Goal: Check status: Check status

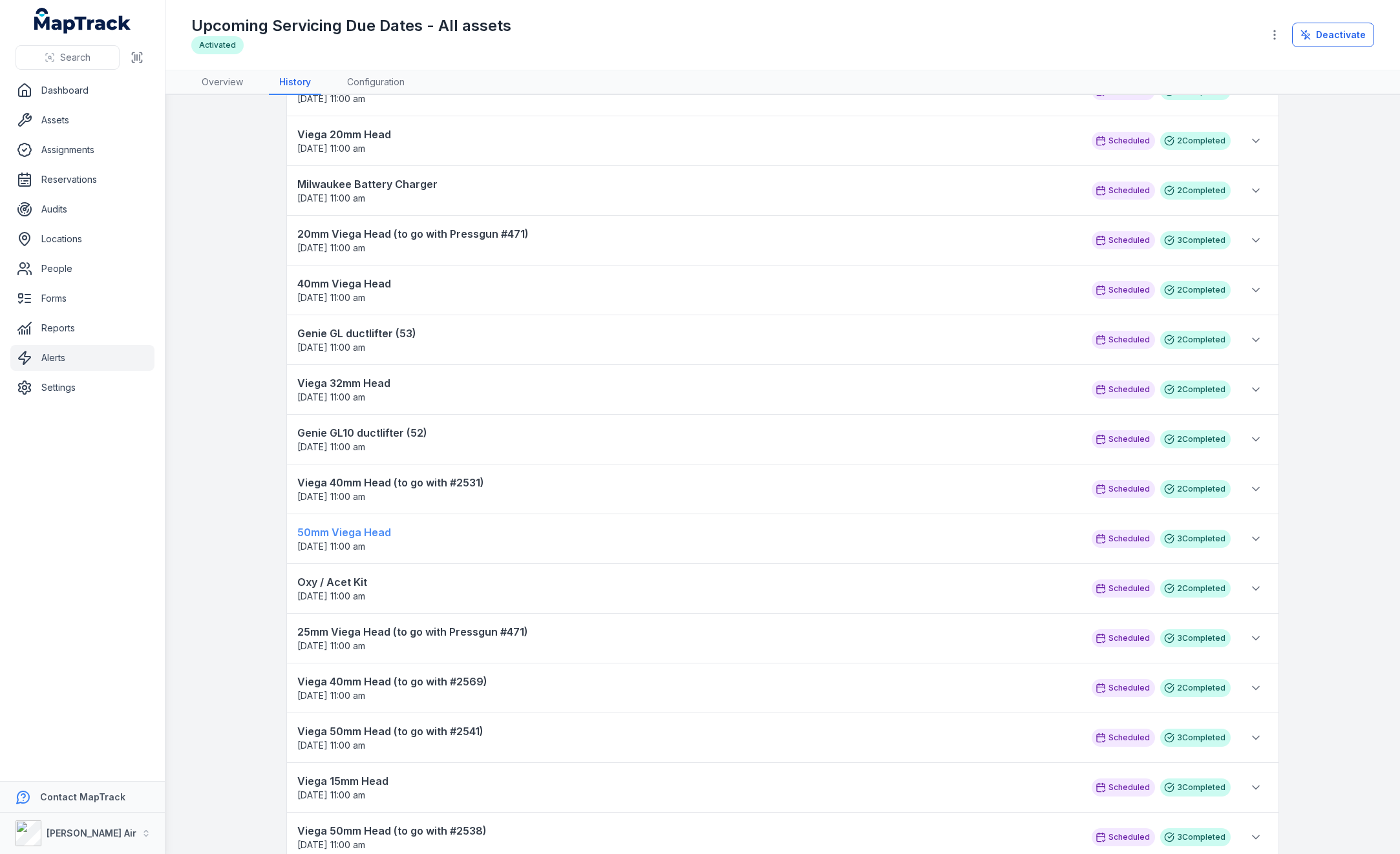
scroll to position [1616, 0]
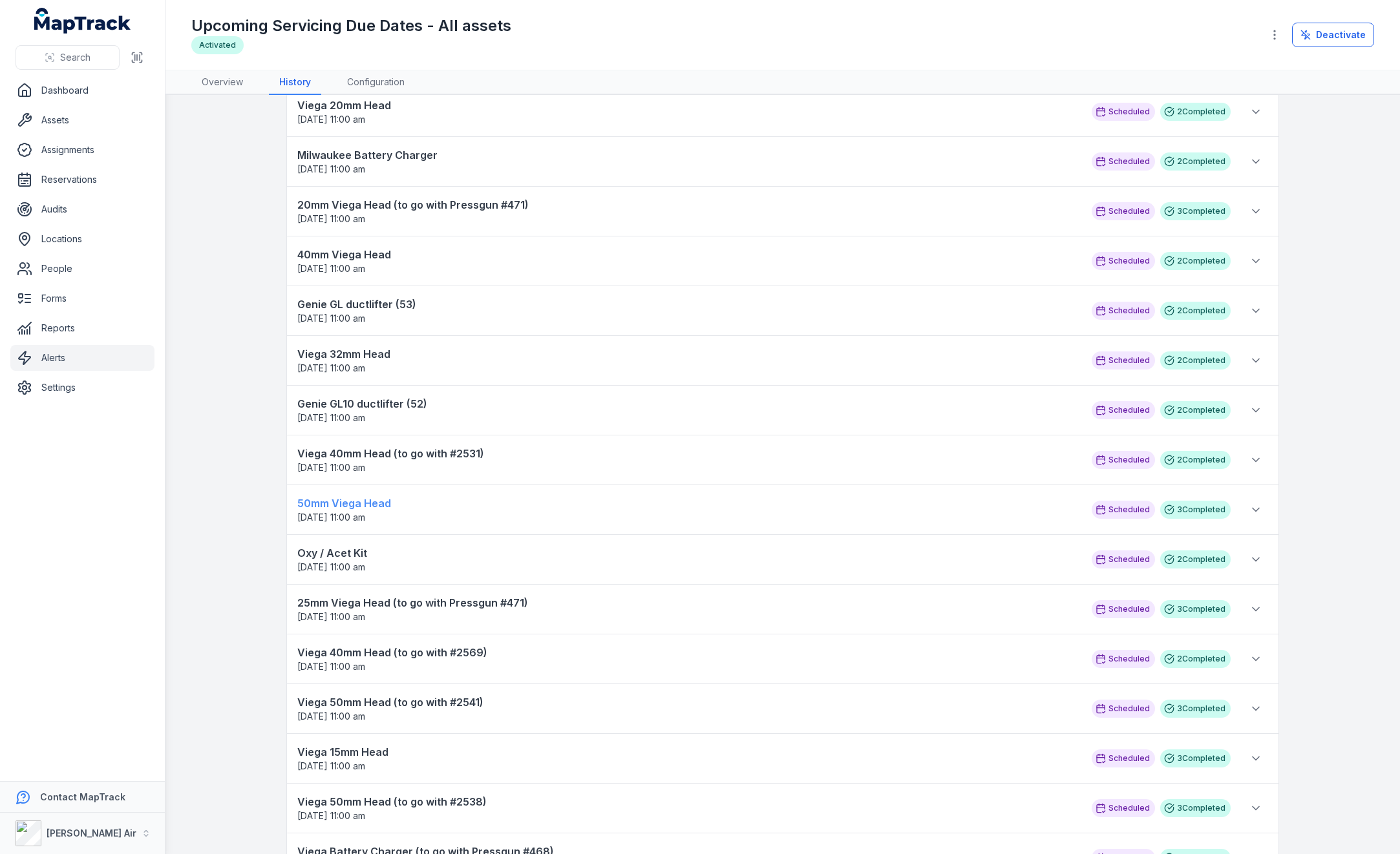
click at [362, 512] on span "23/08/2025 11:00 am" at bounding box center [689, 518] width 782 height 13
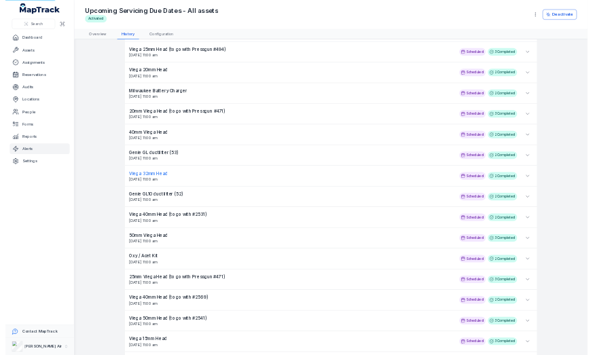
scroll to position [1631, 0]
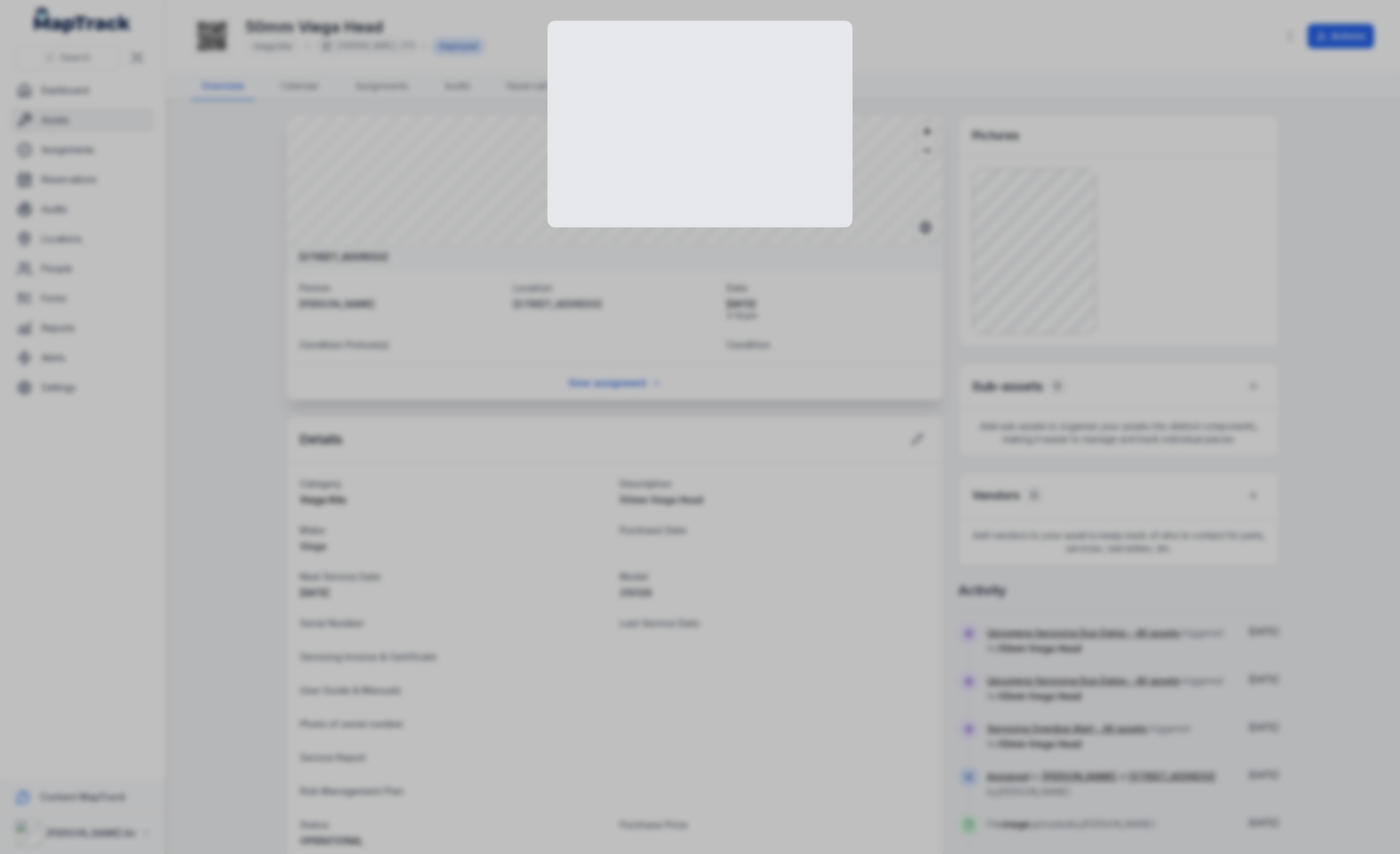
click at [1029, 257] on div at bounding box center [700, 427] width 1400 height 854
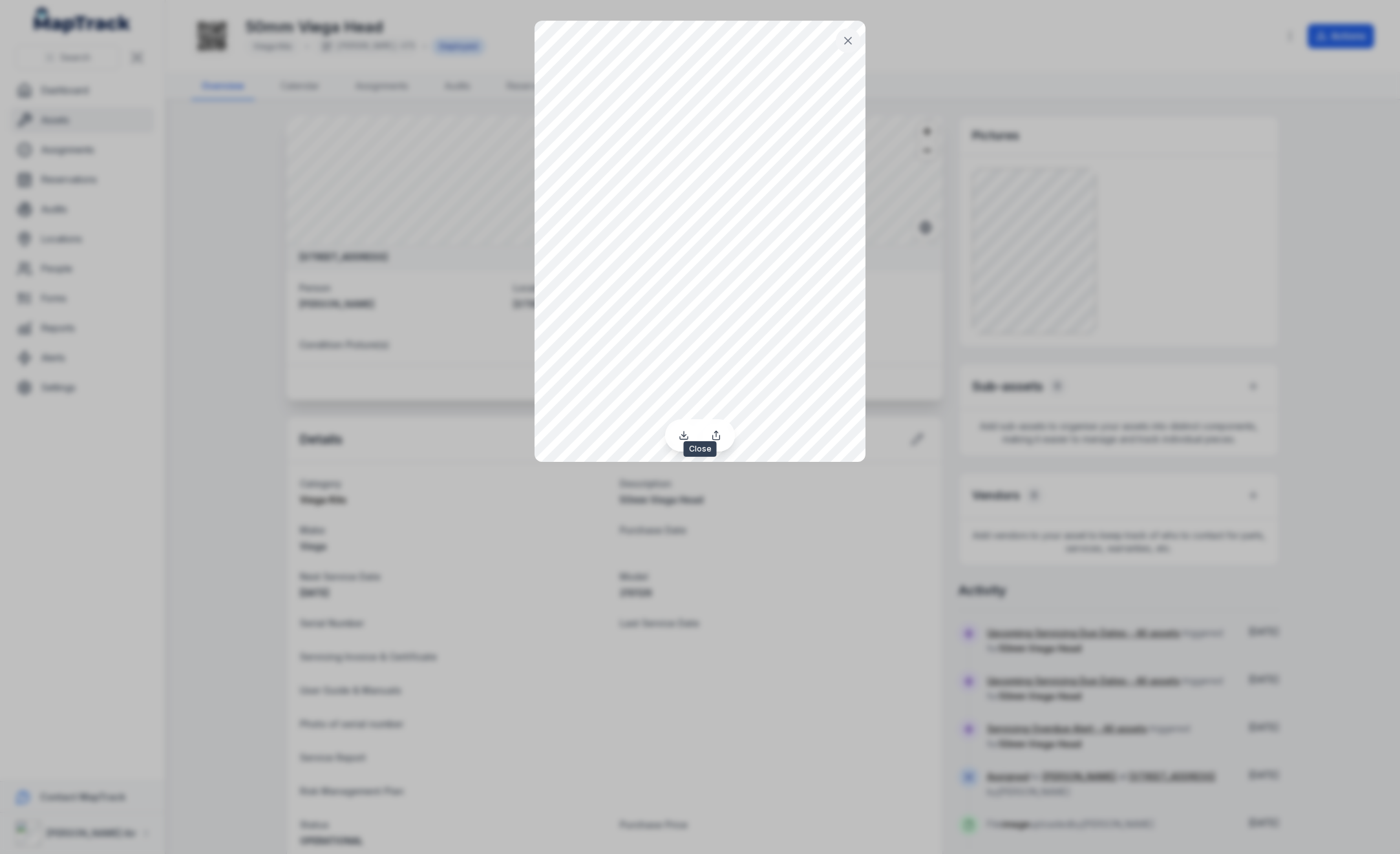
click at [838, 38] on button at bounding box center [848, 41] width 25 height 25
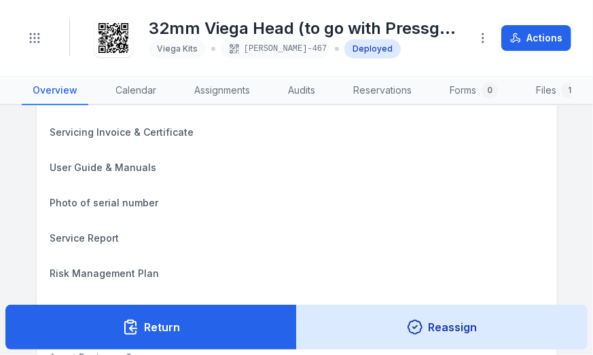
scroll to position [204, 0]
